Goal: Information Seeking & Learning: Learn about a topic

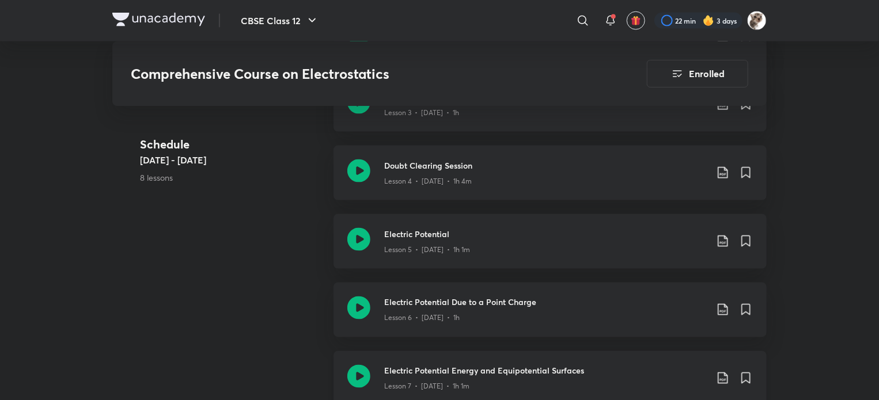
scroll to position [839, 0]
click at [362, 308] on icon at bounding box center [358, 307] width 23 height 23
